Goal: Task Accomplishment & Management: Complete application form

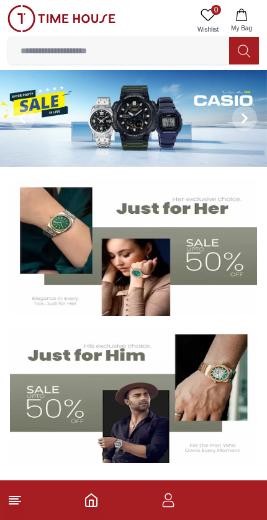
click at [174, 496] on icon "button" at bounding box center [168, 500] width 15 height 15
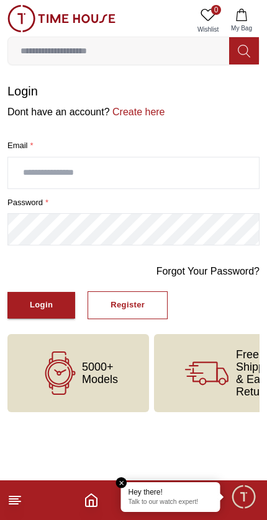
click at [61, 306] on button "Login" at bounding box center [41, 305] width 68 height 27
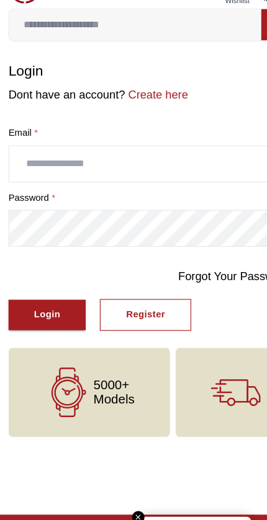
click at [198, 157] on input "text" at bounding box center [133, 172] width 250 height 31
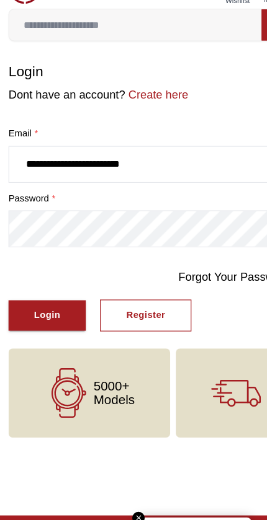
type input "**********"
click at [41, 292] on button "Login" at bounding box center [41, 305] width 68 height 27
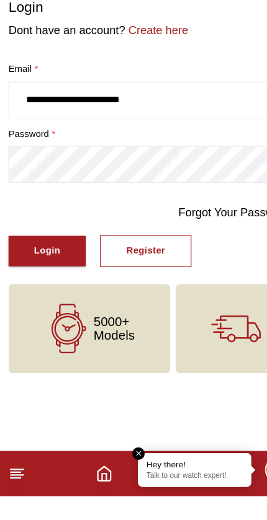
click at [210, 264] on link "Forgot Your Password?" at bounding box center [207, 271] width 103 height 15
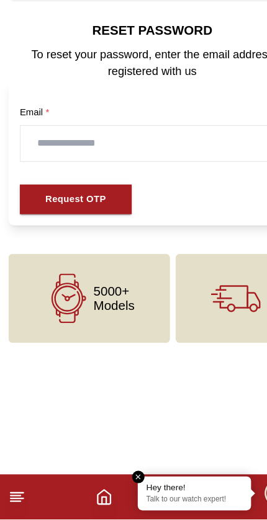
click at [195, 175] on input "text" at bounding box center [133, 190] width 231 height 31
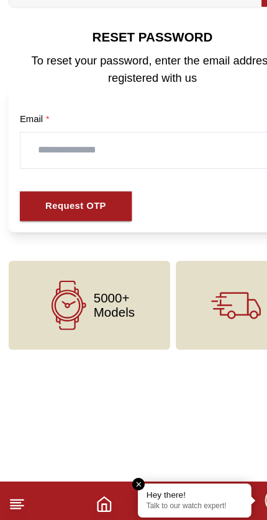
click at [101, 226] on button "Request OTP" at bounding box center [66, 239] width 98 height 27
click at [107, 226] on button "Request OTP" at bounding box center [66, 239] width 98 height 27
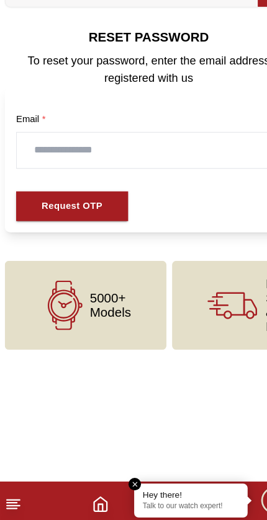
click at [200, 201] on form "Email * Request OTP" at bounding box center [133, 199] width 252 height 128
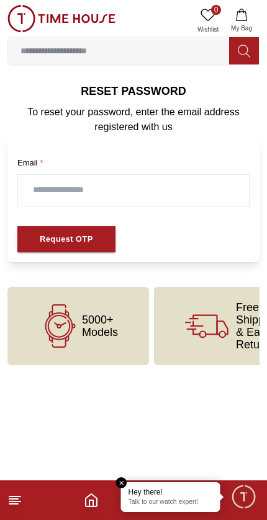
click at [123, 478] on em "Close tooltip" at bounding box center [121, 482] width 11 height 11
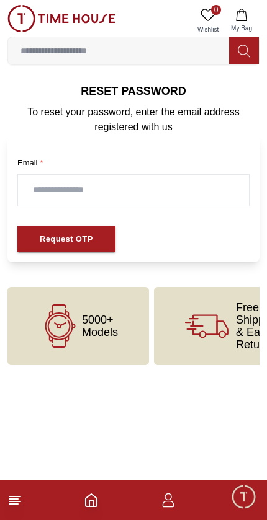
click at [25, 495] on footer at bounding box center [133, 500] width 267 height 40
click at [22, 498] on icon at bounding box center [14, 500] width 15 height 15
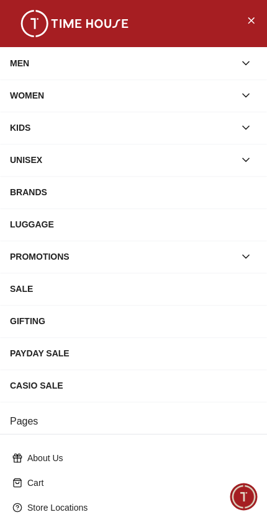
click at [247, 28] on button "Close Menu" at bounding box center [251, 20] width 20 height 20
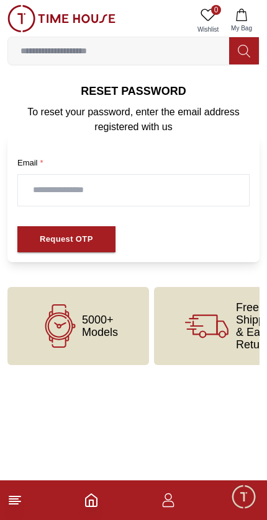
click at [172, 503] on icon "button" at bounding box center [168, 500] width 15 height 15
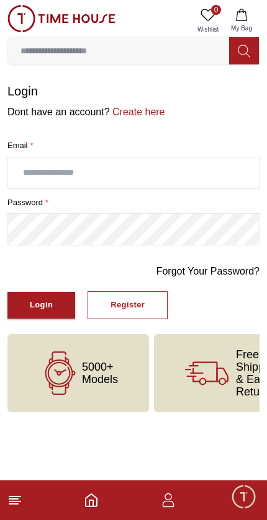
click at [222, 172] on input "text" at bounding box center [133, 172] width 250 height 31
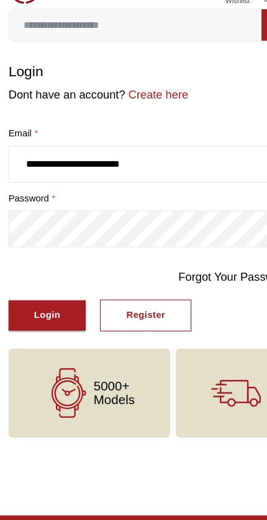
type input "**********"
click at [41, 292] on button "Login" at bounding box center [41, 305] width 68 height 27
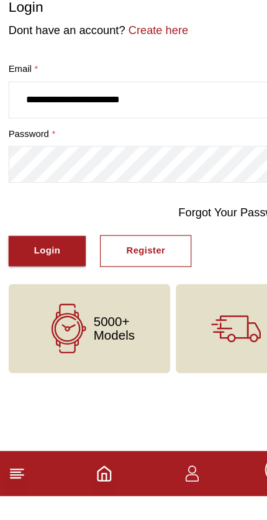
click at [36, 292] on button "Login" at bounding box center [41, 305] width 68 height 27
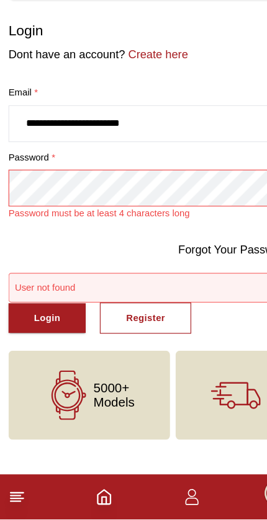
click at [130, 107] on link "Create here" at bounding box center [137, 112] width 55 height 11
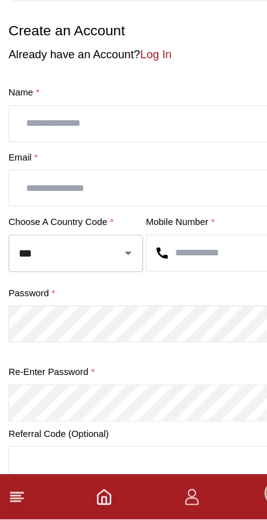
click at [30, 157] on input "text" at bounding box center [133, 172] width 250 height 31
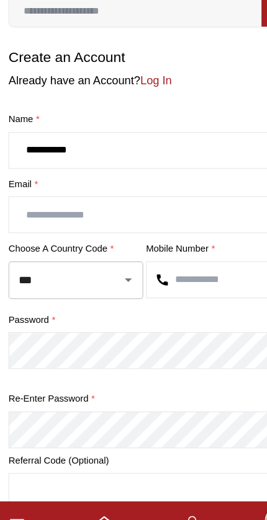
type input "**********"
click at [43, 214] on input "text" at bounding box center [133, 229] width 250 height 31
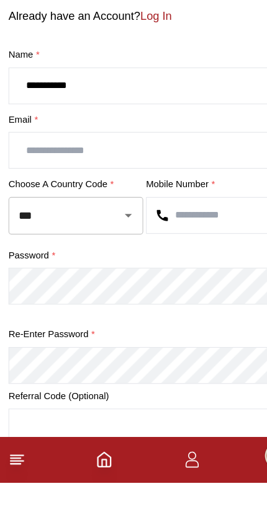
type input "*"
type input "**********"
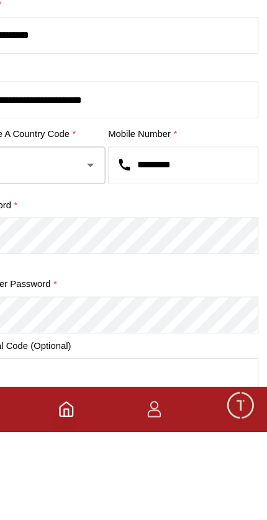
type input "*********"
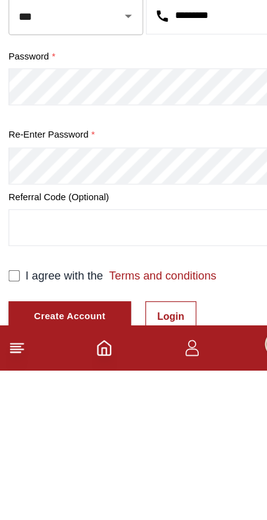
scroll to position [183, 0]
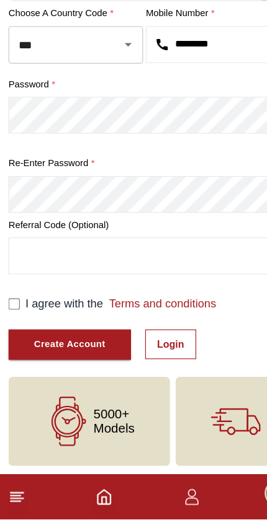
click at [153, 353] on link "Login" at bounding box center [149, 366] width 45 height 26
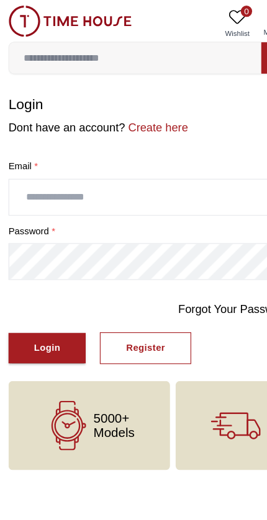
click at [31, 175] on input "text" at bounding box center [133, 172] width 250 height 31
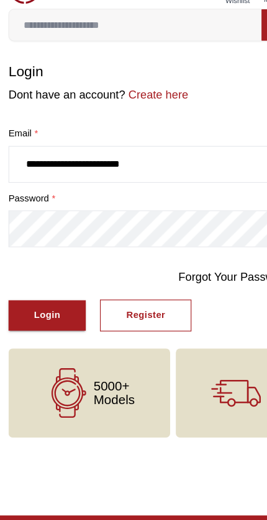
type input "**********"
click at [41, 292] on button "Login" at bounding box center [41, 305] width 68 height 27
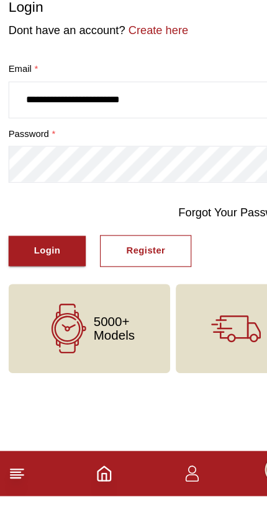
click at [21, 292] on button "Login" at bounding box center [41, 305] width 68 height 27
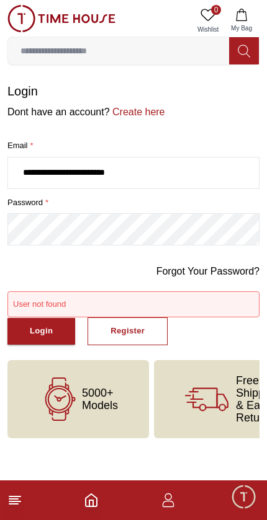
click at [214, 332] on div "Login Register" at bounding box center [133, 331] width 252 height 28
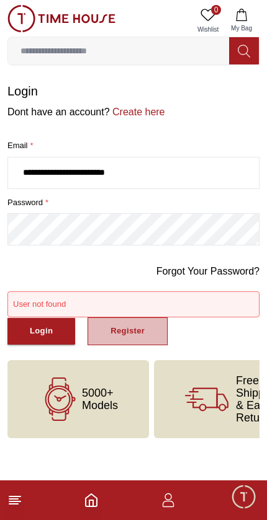
click at [151, 325] on button "Register" at bounding box center [127, 331] width 80 height 28
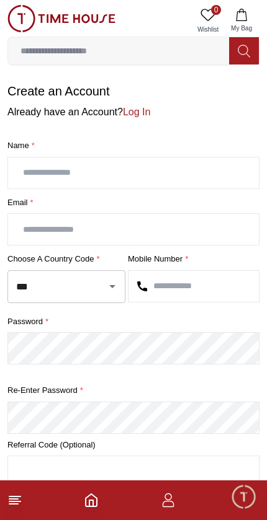
click at [26, 180] on input "text" at bounding box center [133, 172] width 250 height 31
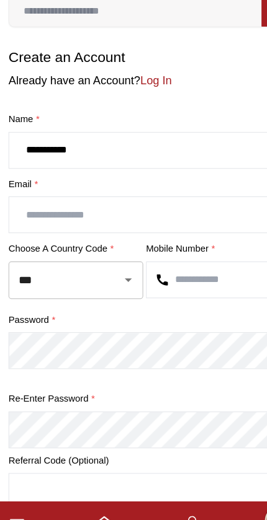
type input "**********"
click at [28, 214] on input "text" at bounding box center [133, 229] width 250 height 31
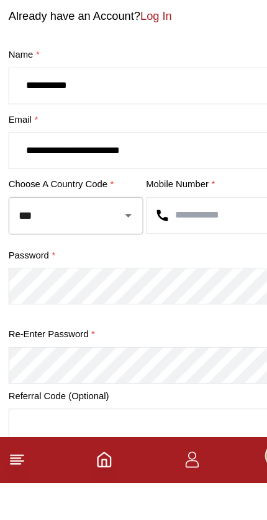
type input "**********"
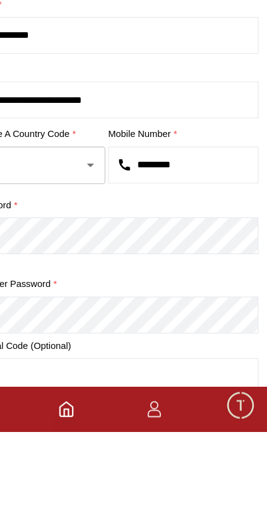
type input "*********"
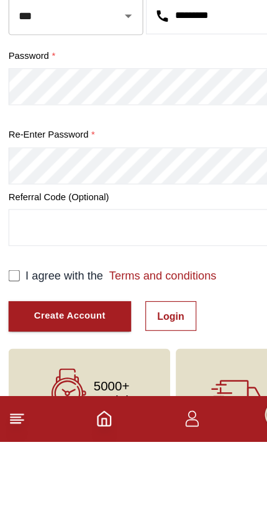
scroll to position [183, 0]
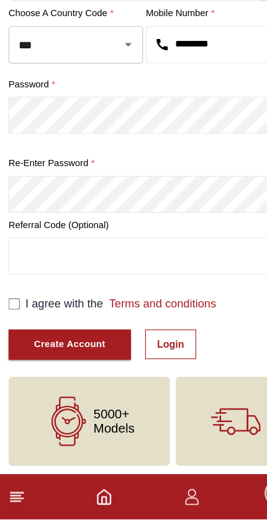
click at [95, 353] on button "Create Account" at bounding box center [60, 366] width 107 height 27
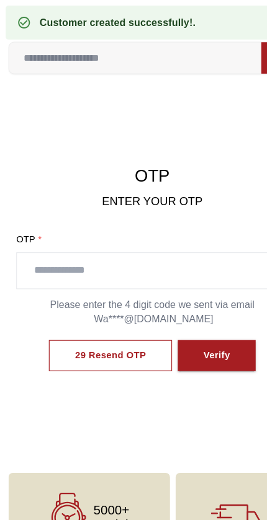
click at [174, 239] on input "text" at bounding box center [133, 237] width 237 height 31
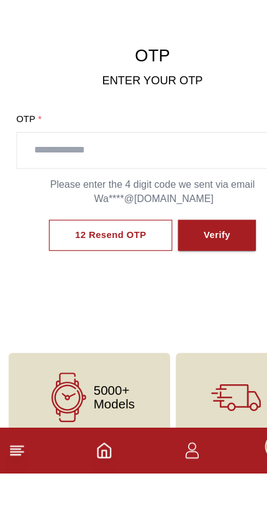
scroll to position [21, 0]
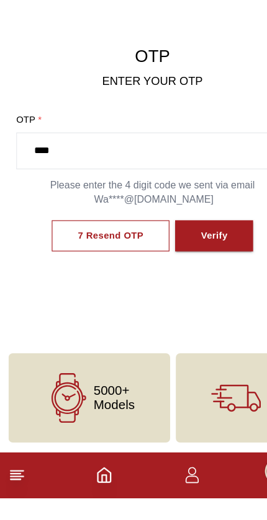
type input "****"
click at [206, 277] on button "Verify" at bounding box center [187, 291] width 68 height 28
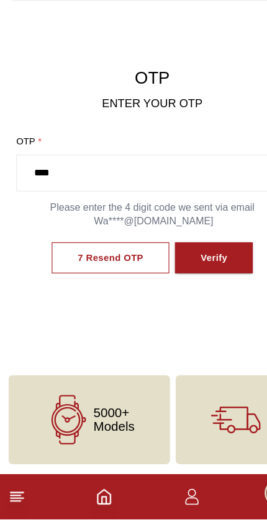
scroll to position [22, 0]
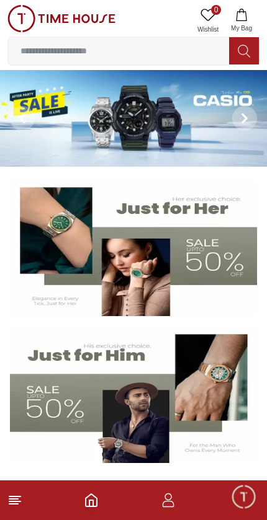
click at [170, 506] on icon "button" at bounding box center [168, 504] width 12 height 6
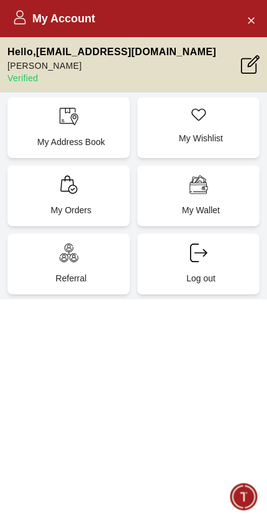
click at [250, 22] on icon "Close Account" at bounding box center [250, 19] width 10 height 15
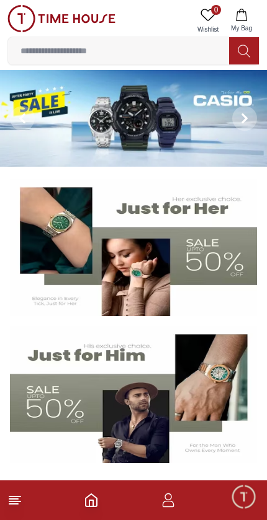
click at [74, 503] on footer at bounding box center [133, 500] width 267 height 40
click at [97, 506] on icon "Home" at bounding box center [91, 500] width 11 height 12
click at [98, 504] on icon "Home" at bounding box center [91, 500] width 15 height 15
click at [21, 503] on icon at bounding box center [14, 500] width 15 height 15
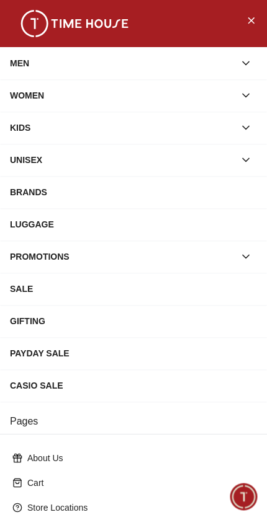
click at [42, 68] on div "MEN" at bounding box center [122, 63] width 224 height 22
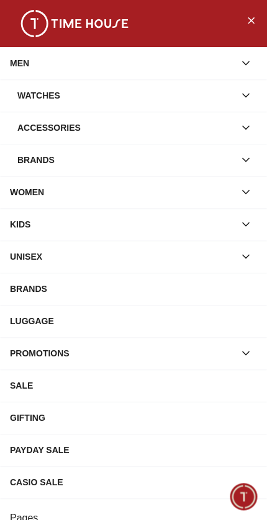
click at [56, 97] on div "Watches" at bounding box center [125, 95] width 217 height 22
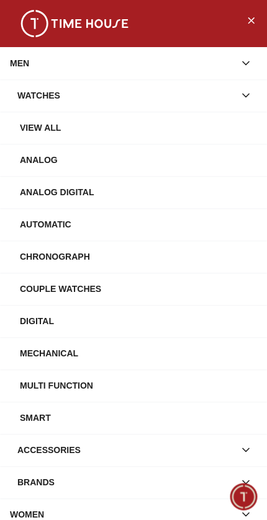
click at [40, 128] on div "View All" at bounding box center [138, 128] width 237 height 22
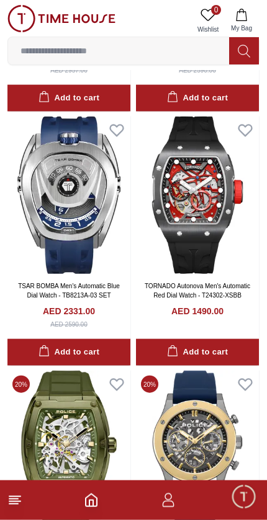
scroll to position [762, 0]
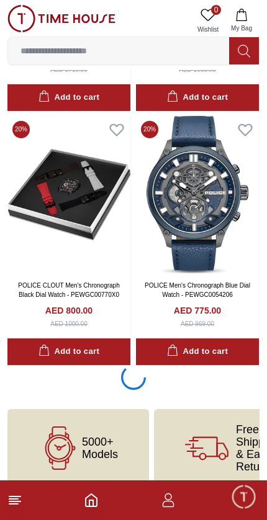
scroll to position [2304, 0]
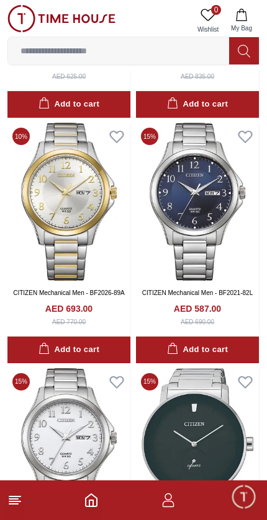
scroll to position [5563, 0]
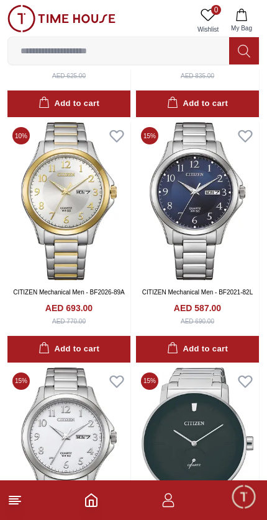
click at [21, 500] on icon at bounding box center [14, 500] width 15 height 15
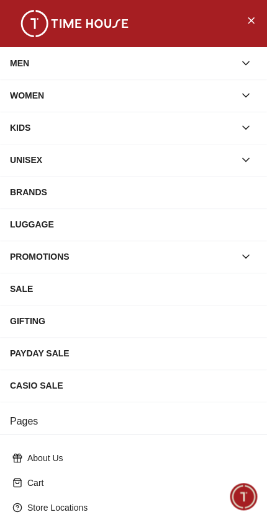
click at [59, 100] on div "WOMEN" at bounding box center [122, 95] width 224 height 22
